Goal: Find specific page/section: Find specific page/section

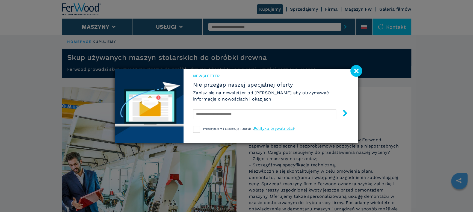
click at [359, 70] on image at bounding box center [357, 71] width 12 height 12
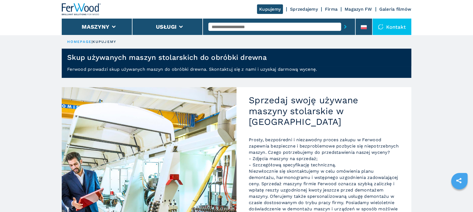
click at [385, 30] on div "Kontakt" at bounding box center [392, 27] width 39 height 16
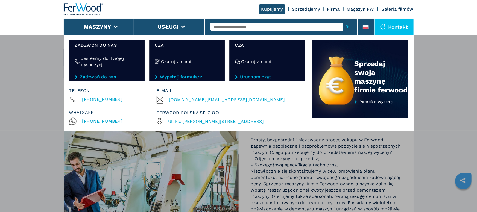
click at [162, 60] on h4 "Czatuj z nami" at bounding box center [176, 61] width 30 height 6
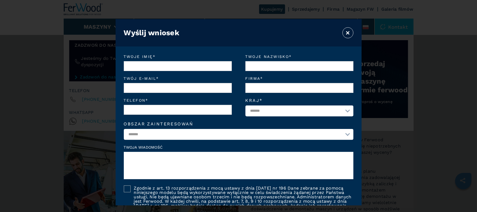
click at [348, 33] on button "×" at bounding box center [347, 32] width 11 height 11
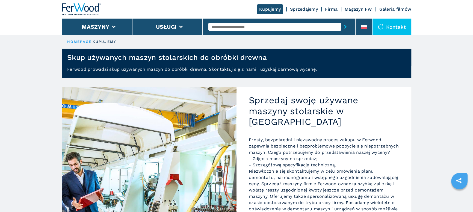
click at [398, 28] on div "Kontakt" at bounding box center [392, 27] width 39 height 16
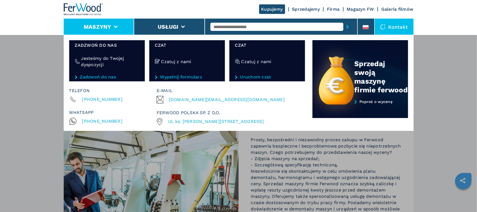
click at [115, 26] on icon at bounding box center [116, 27] width 4 height 2
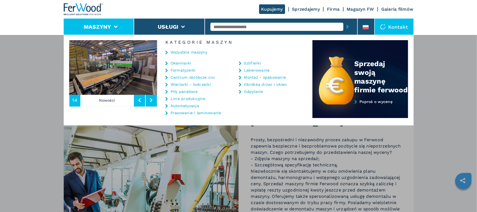
click at [265, 85] on link "Obróbka drzwi i okien" at bounding box center [265, 85] width 43 height 4
click at [241, 85] on icon at bounding box center [240, 85] width 2 height 4
